Goal: Find specific page/section: Find specific page/section

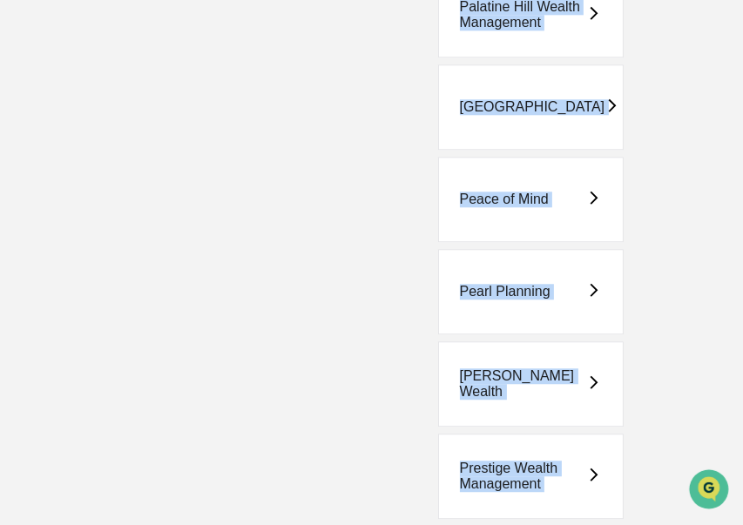
drag, startPoint x: 281, startPoint y: 524, endPoint x: 271, endPoint y: 625, distance: 102.4
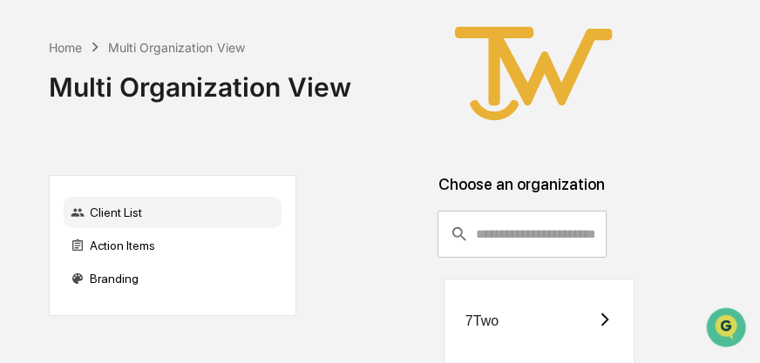
click at [491, 331] on div "7Two" at bounding box center [539, 321] width 192 height 85
